Goal: Communication & Community: Ask a question

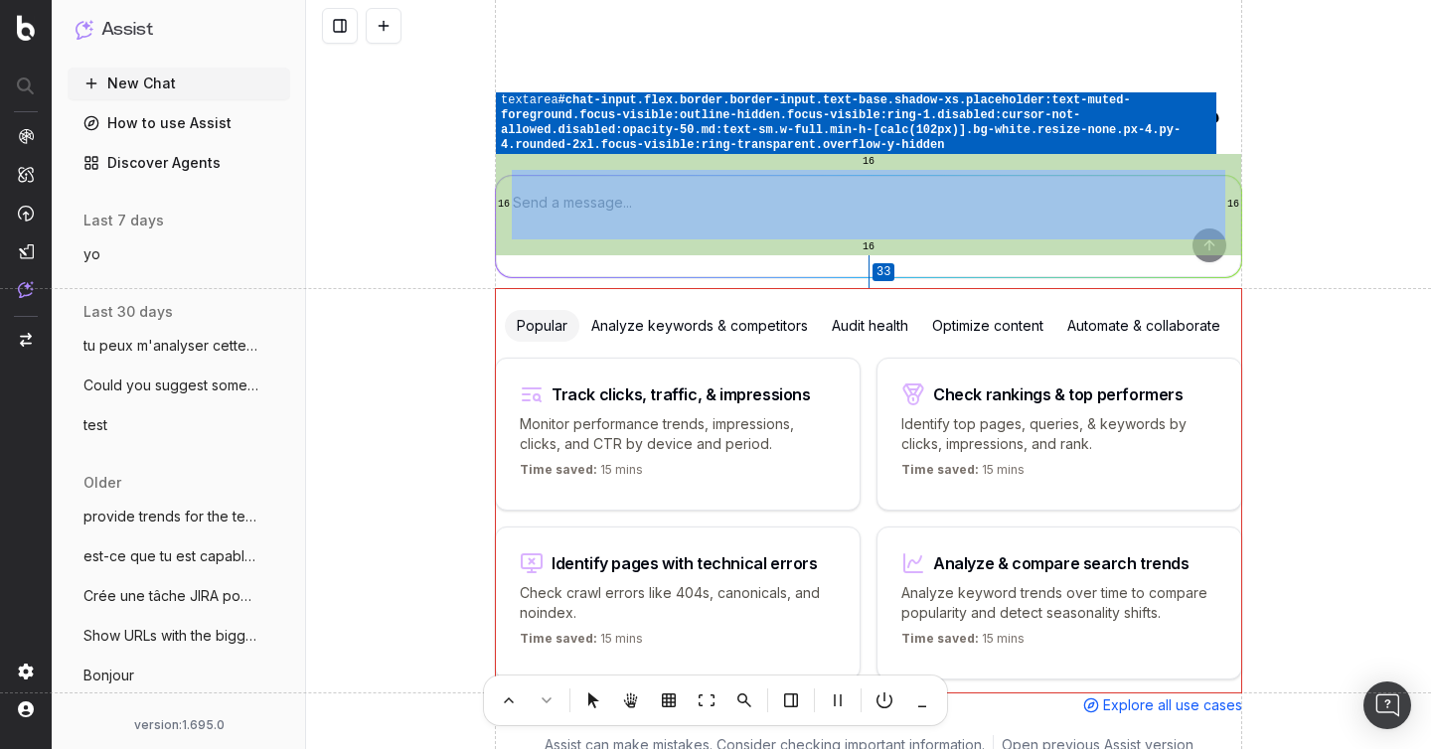
scroll to position [22, 0]
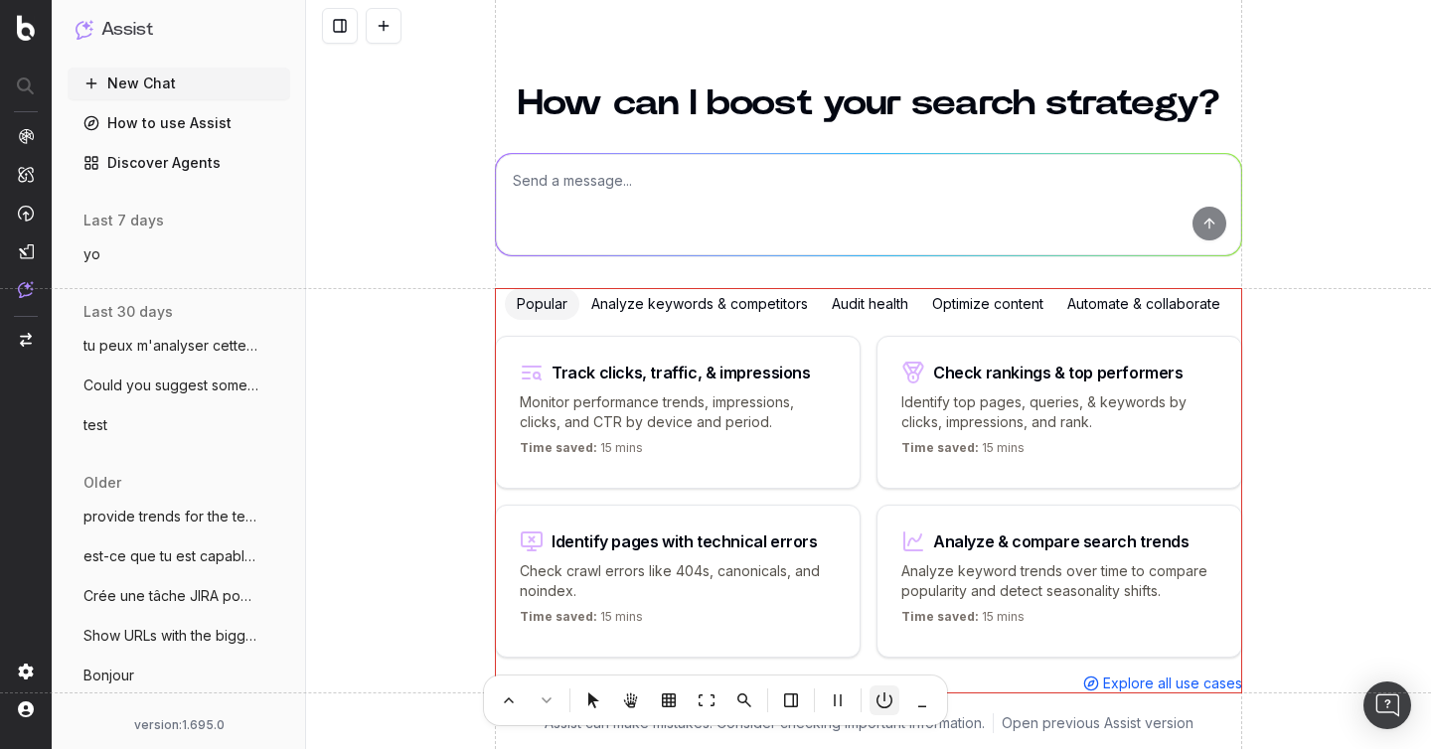
click at [884, 700] on li at bounding box center [884, 700] width 30 height 30
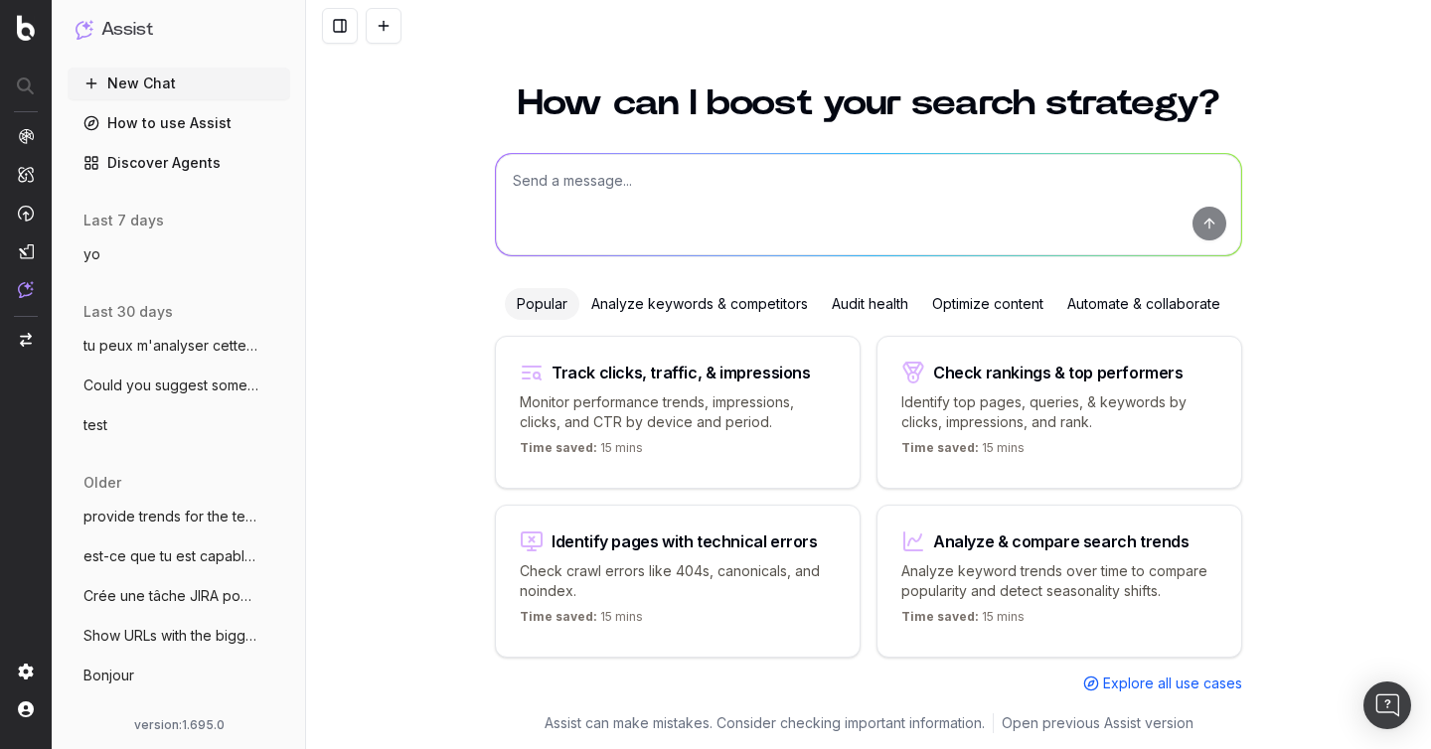
click at [69, 268] on li "yo More" at bounding box center [179, 254] width 223 height 32
click at [91, 261] on span "yo" at bounding box center [91, 254] width 17 height 20
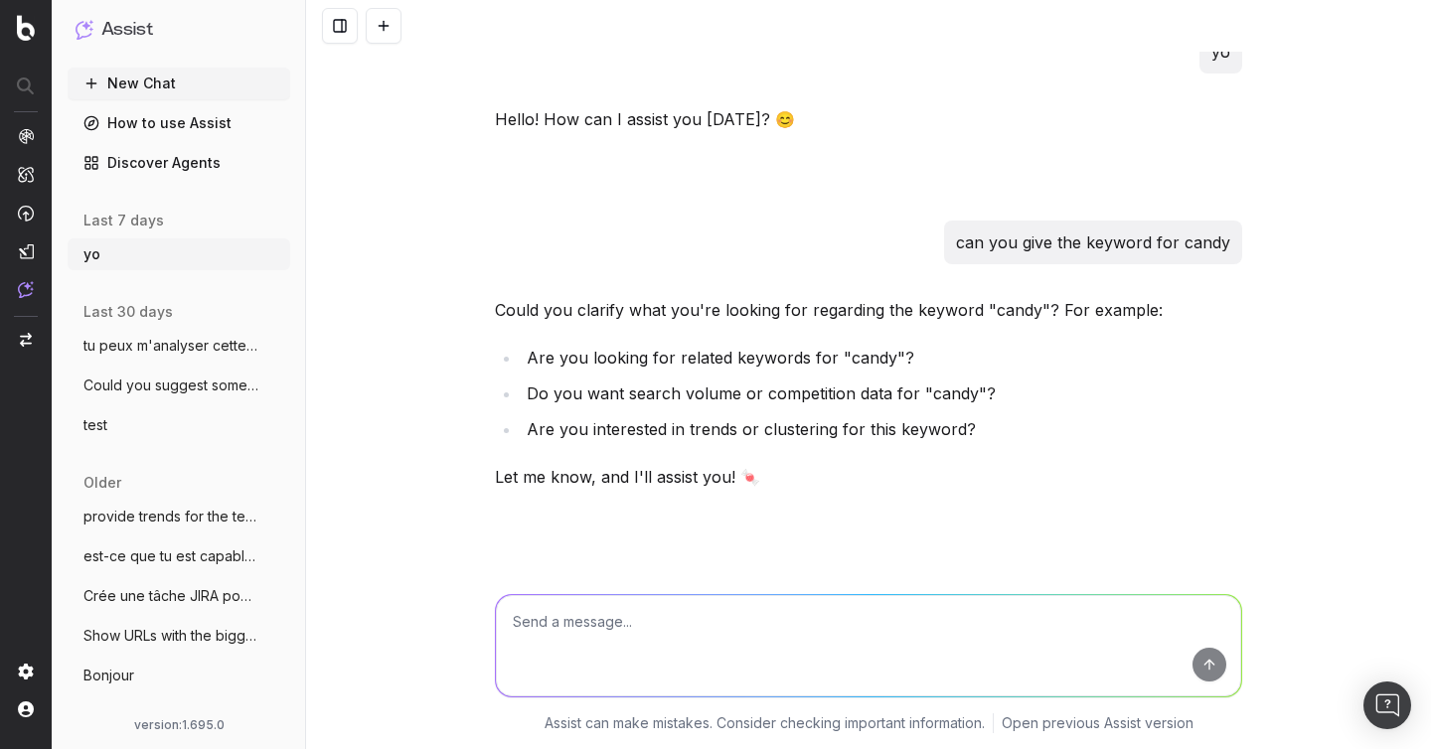
scroll to position [276, 0]
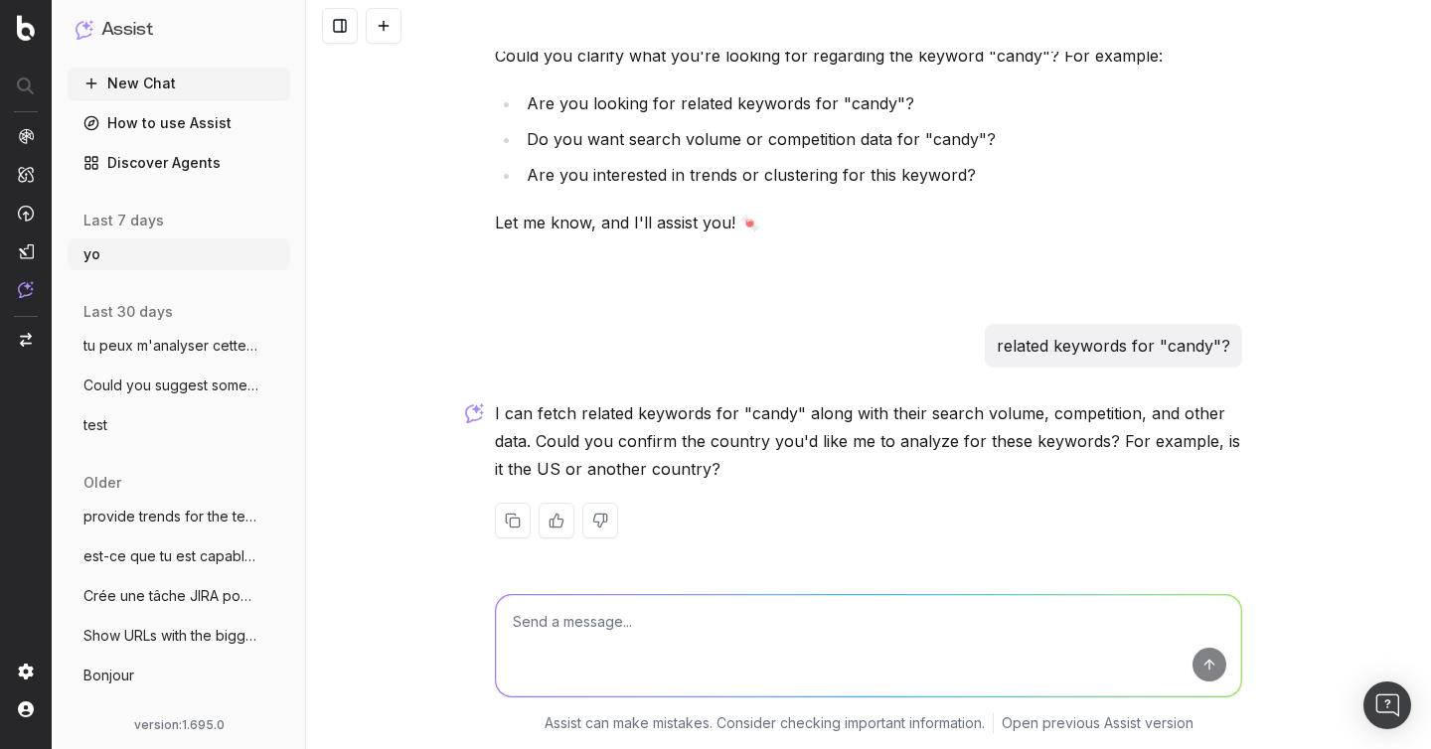
click at [173, 80] on button "New Chat" at bounding box center [179, 84] width 223 height 32
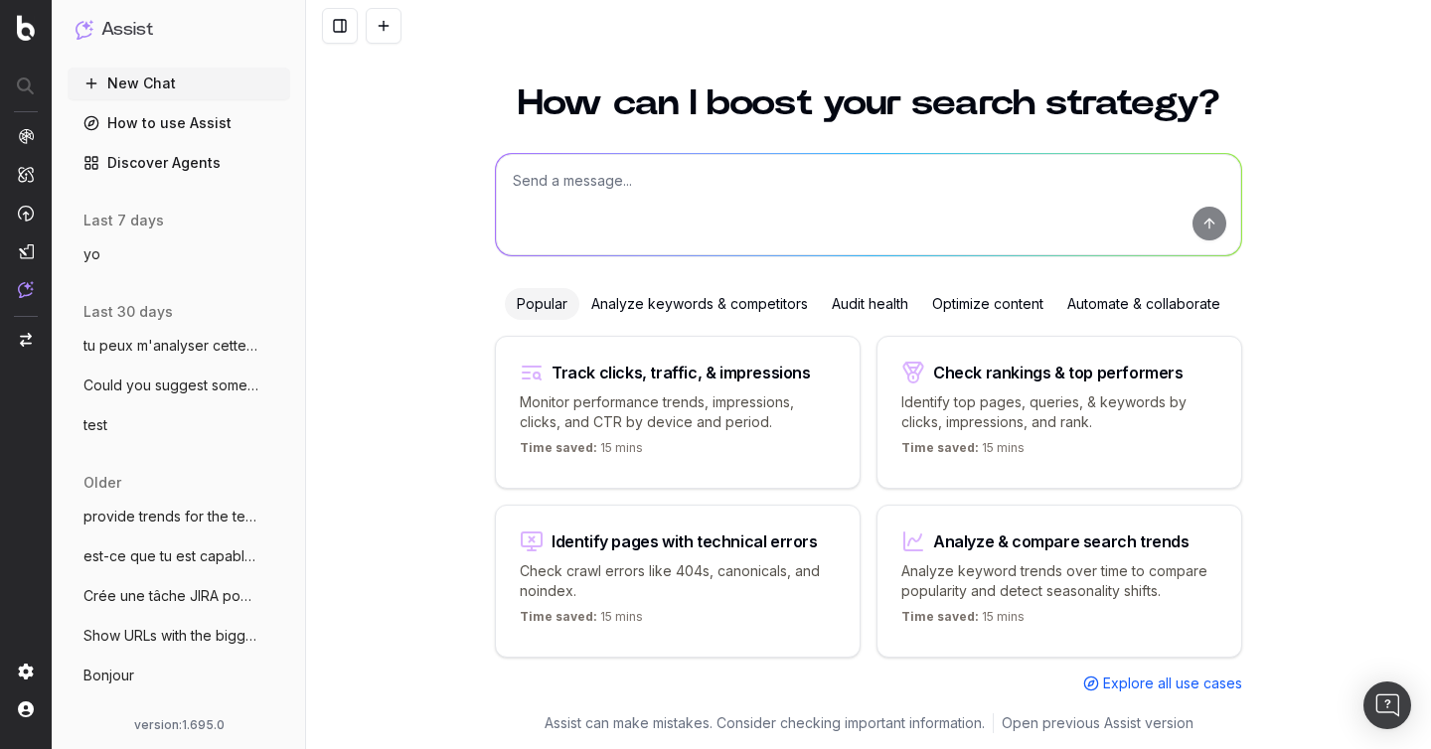
scroll to position [22, 0]
click at [587, 208] on textarea at bounding box center [868, 204] width 745 height 101
type textarea "hello"
